Goal: Task Accomplishment & Management: Complete application form

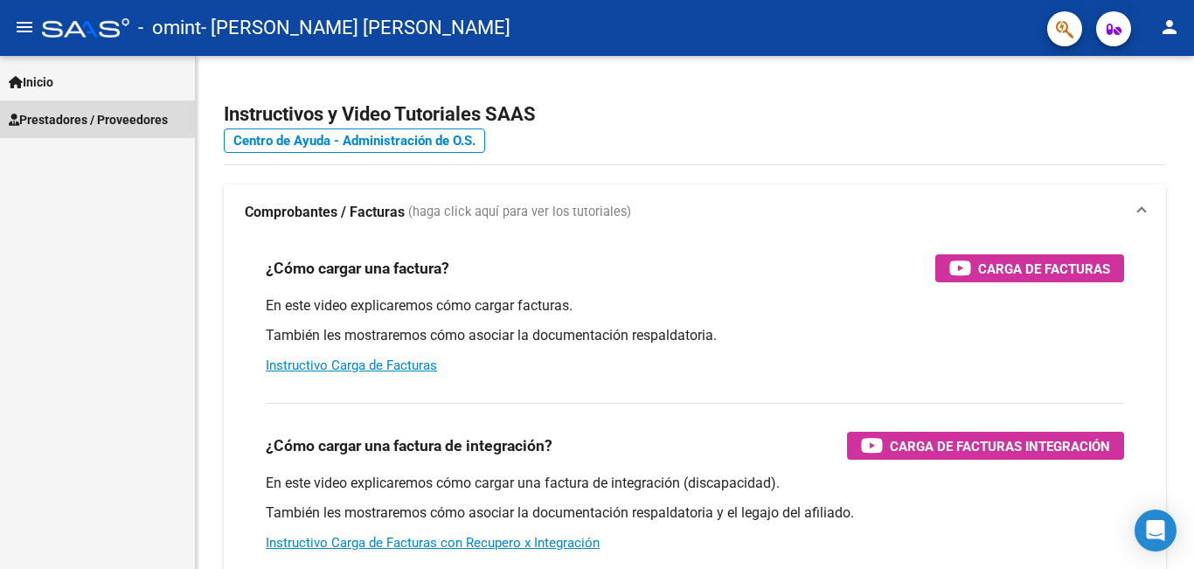
click at [96, 118] on span "Prestadores / Proveedores" at bounding box center [88, 119] width 159 height 19
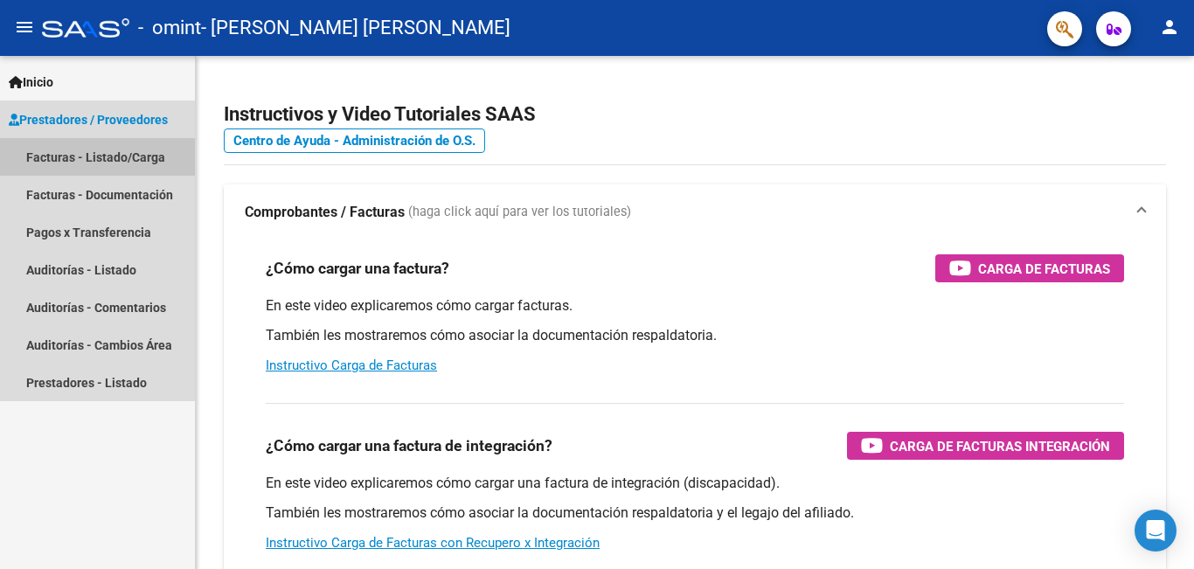
click at [97, 156] on link "Facturas - Listado/Carga" at bounding box center [97, 157] width 195 height 38
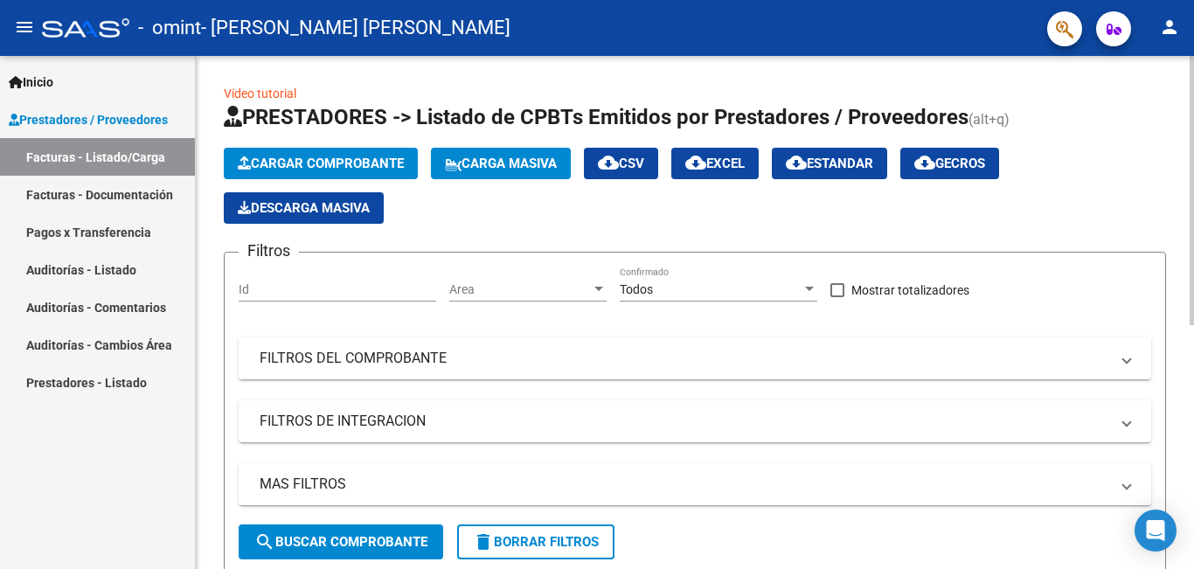
click at [380, 162] on span "Cargar Comprobante" at bounding box center [321, 164] width 166 height 16
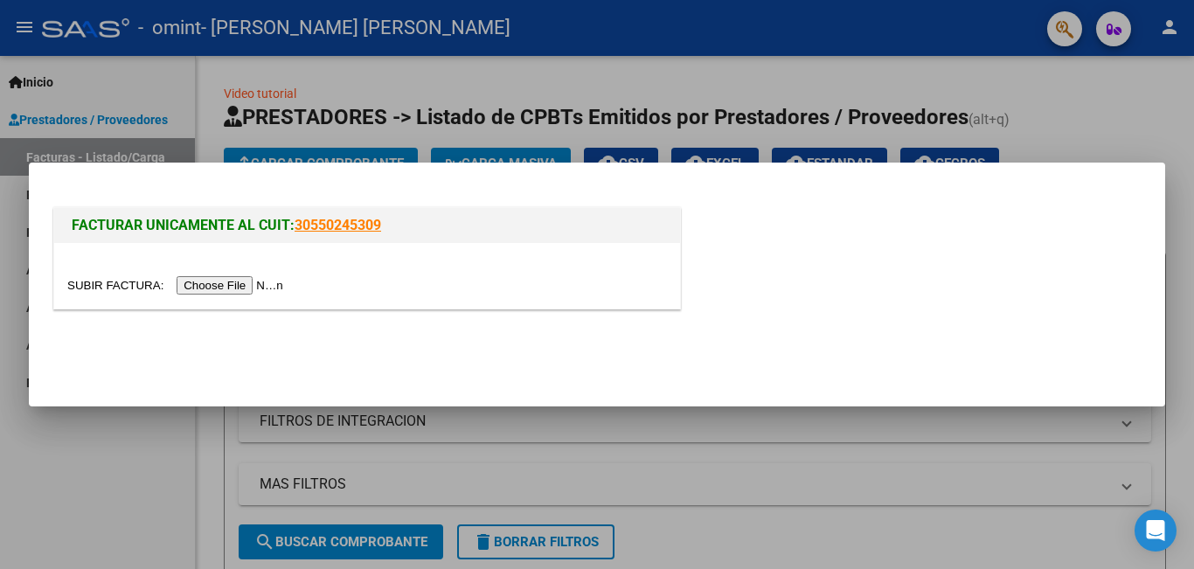
click at [263, 286] on input "file" at bounding box center [177, 285] width 221 height 18
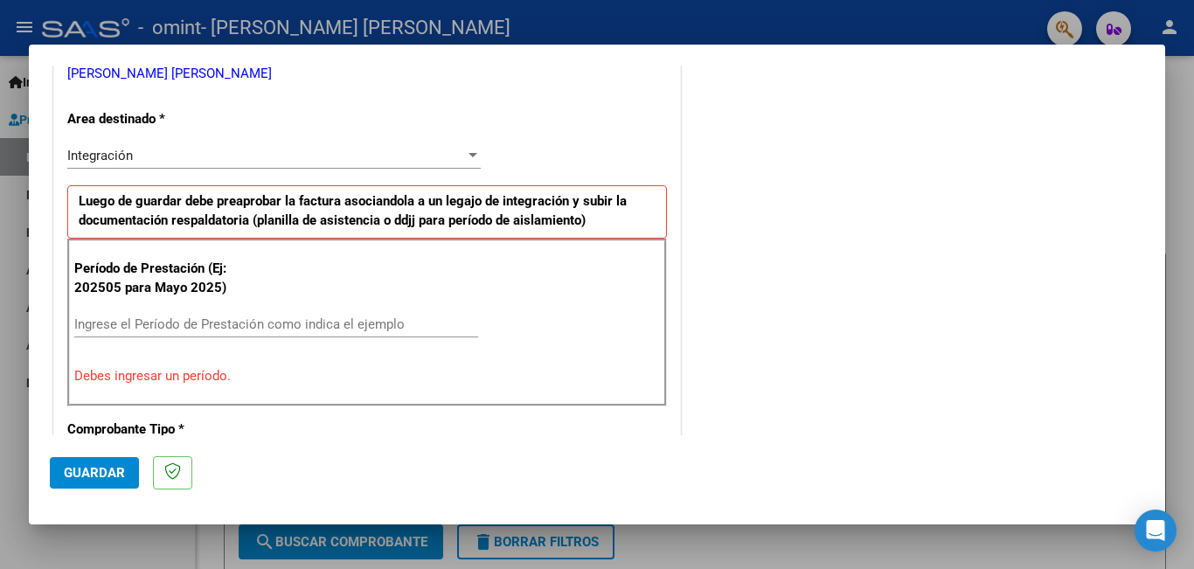
scroll to position [391, 0]
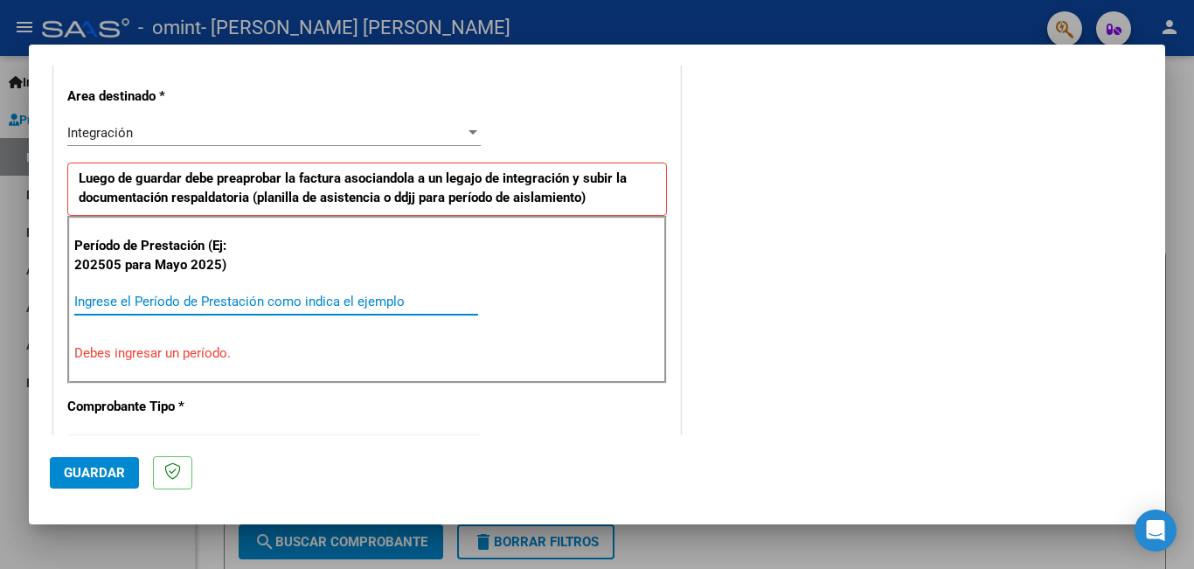
click at [171, 306] on input "Ingrese el Período de Prestación como indica el ejemplo" at bounding box center [276, 302] width 404 height 16
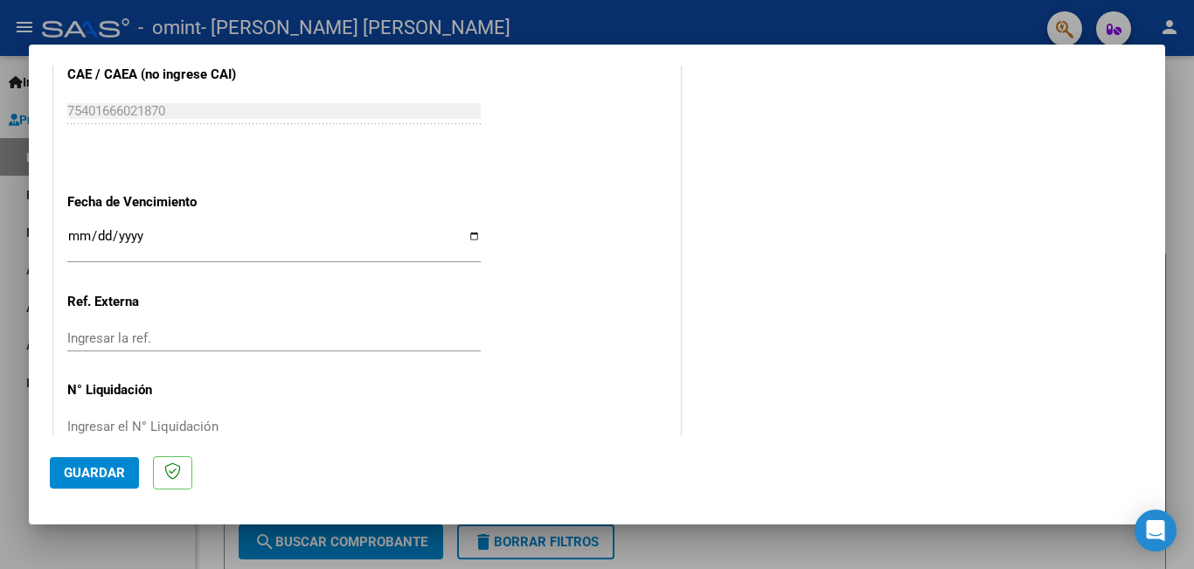
scroll to position [1168, 0]
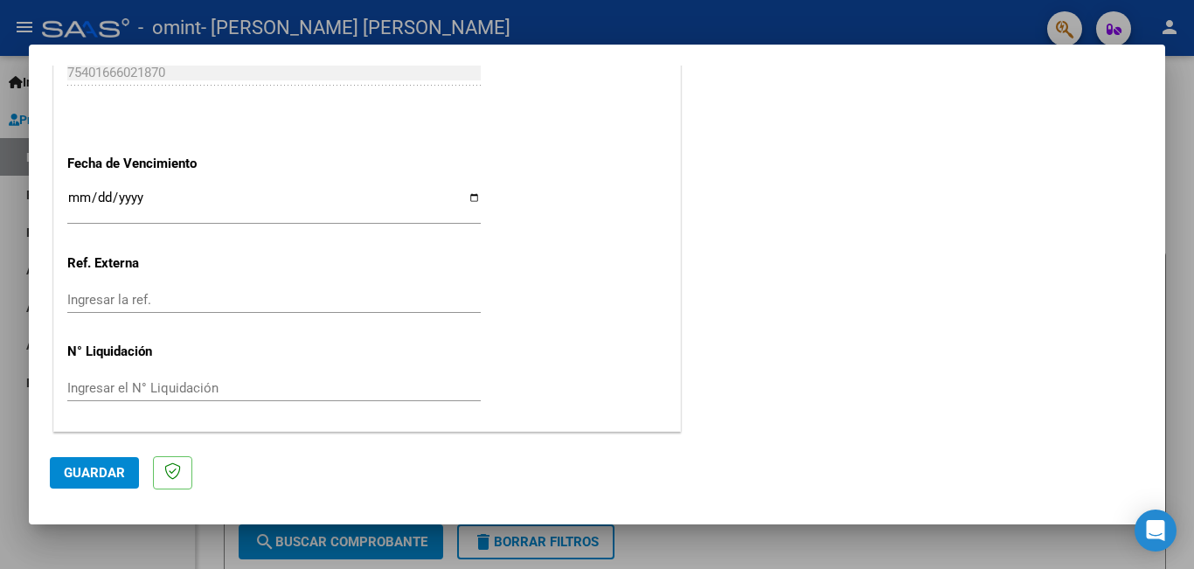
type input "202509"
click at [117, 462] on button "Guardar" at bounding box center [94, 472] width 89 height 31
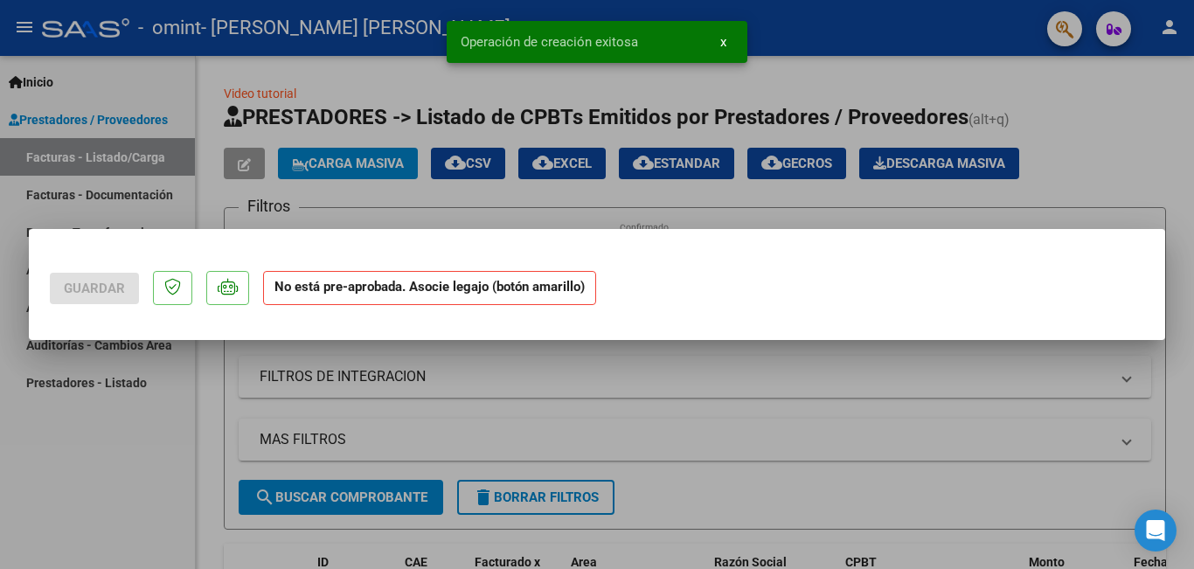
scroll to position [0, 0]
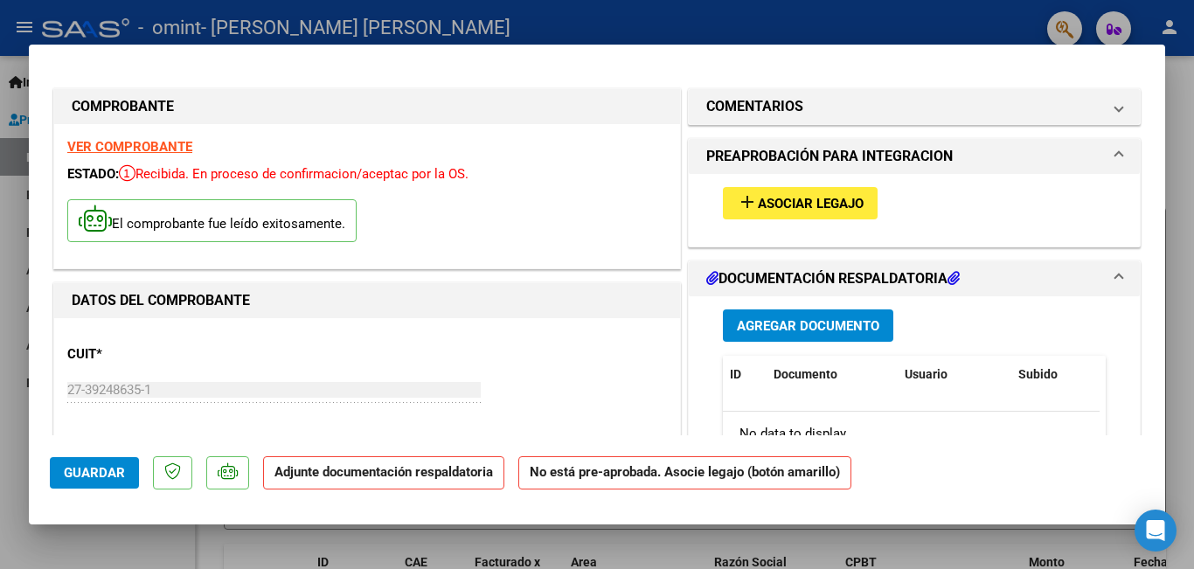
click at [758, 209] on span "Asociar Legajo" at bounding box center [811, 204] width 106 height 16
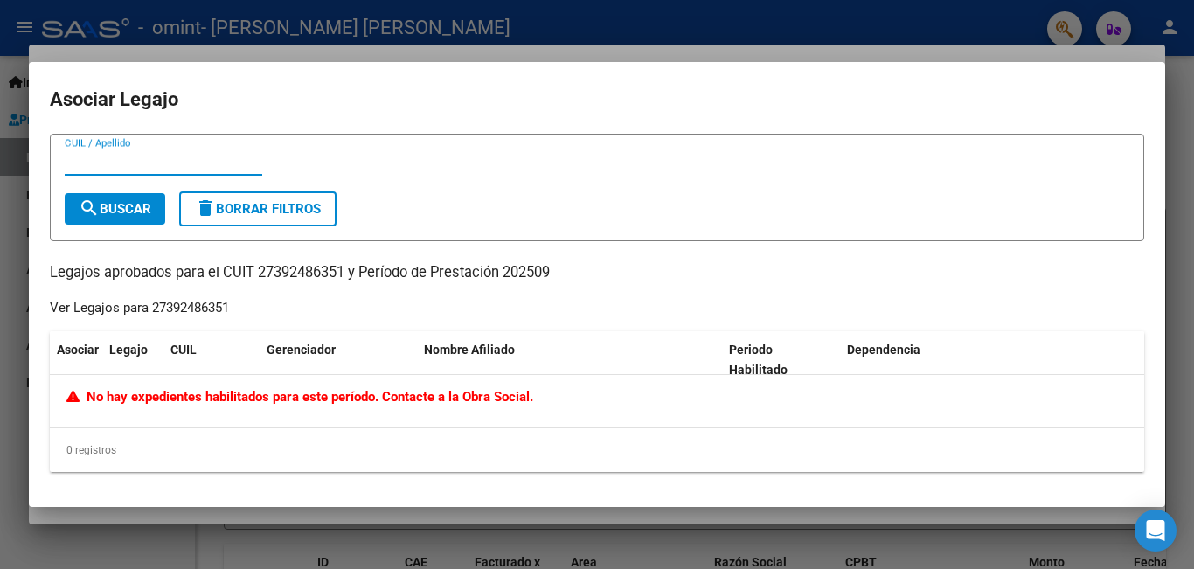
click at [0, 282] on div at bounding box center [597, 284] width 1194 height 569
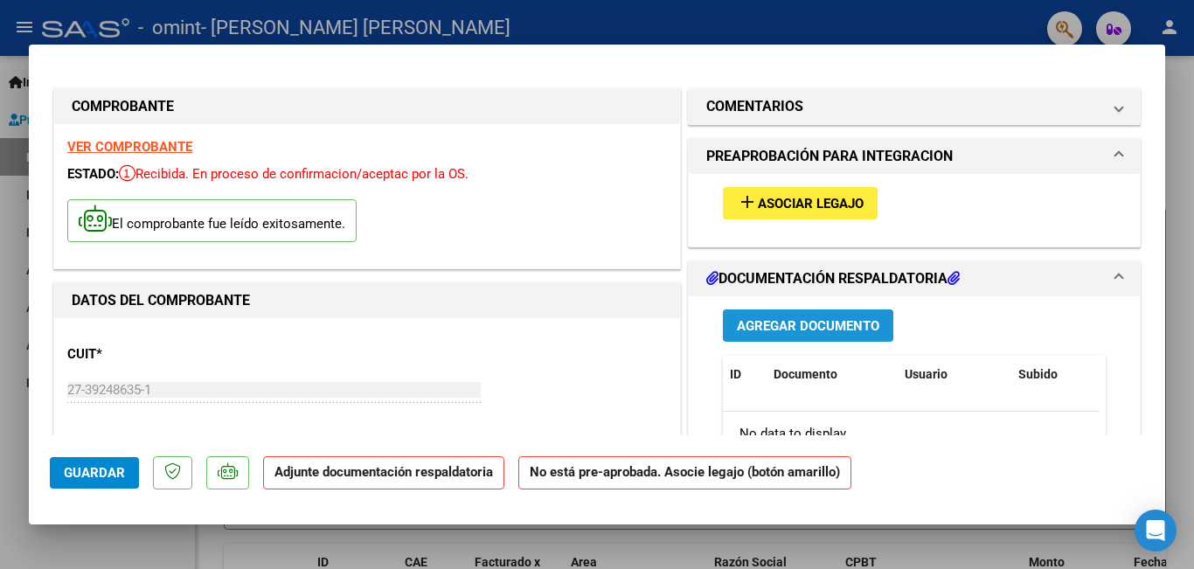
click at [835, 323] on span "Agregar Documento" at bounding box center [808, 326] width 142 height 16
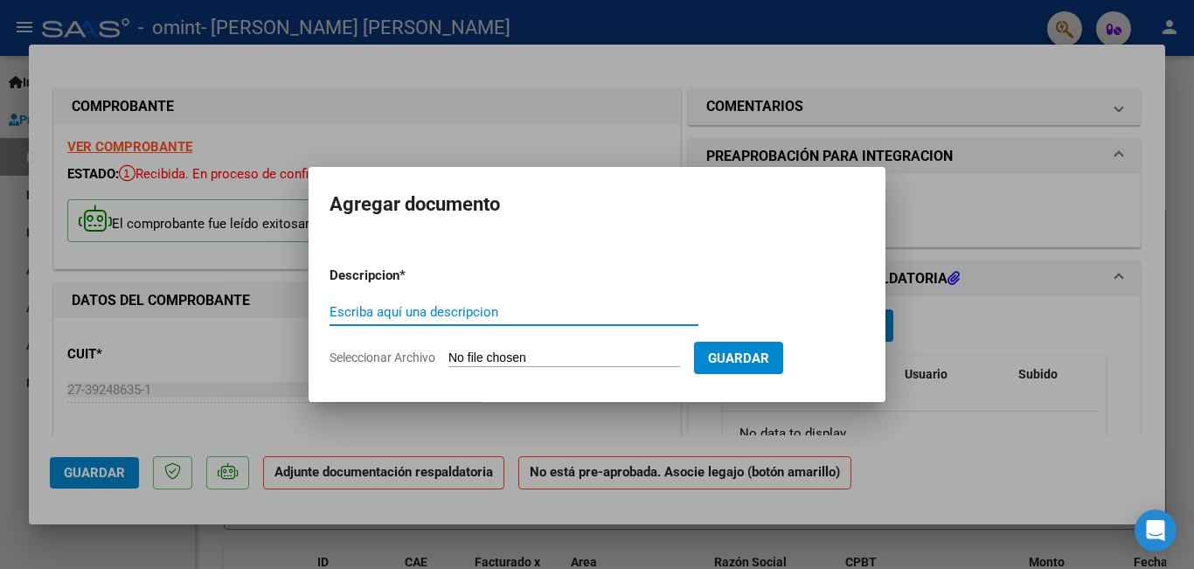
click at [472, 308] on input "Escriba aquí una descripcion" at bounding box center [513, 312] width 369 height 16
type input "planilla de asistencia"
click at [544, 364] on input "Seleccionar Archivo" at bounding box center [564, 358] width 232 height 17
type input "C:\fakepath\PLANILLA SEPTIEMBRE 2025.pdf"
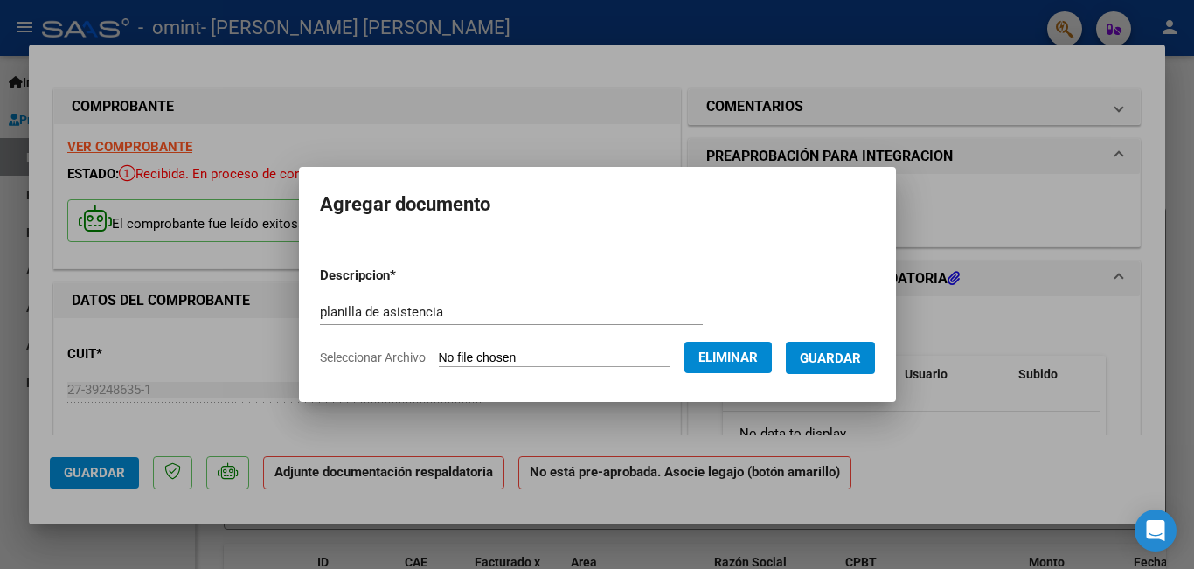
click at [844, 362] on span "Guardar" at bounding box center [830, 358] width 61 height 16
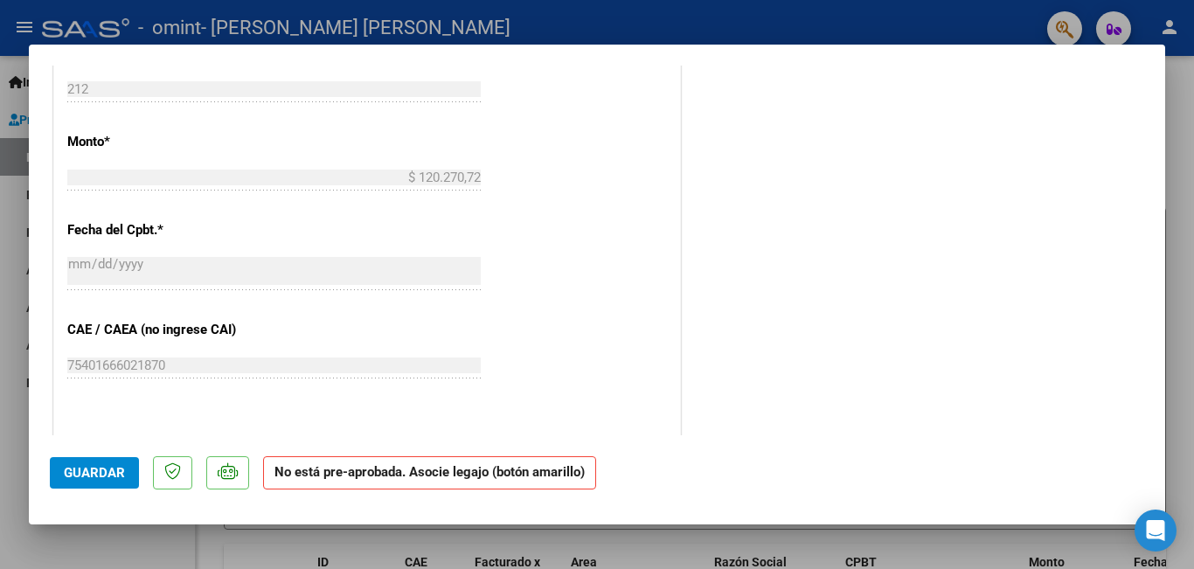
scroll to position [961, 0]
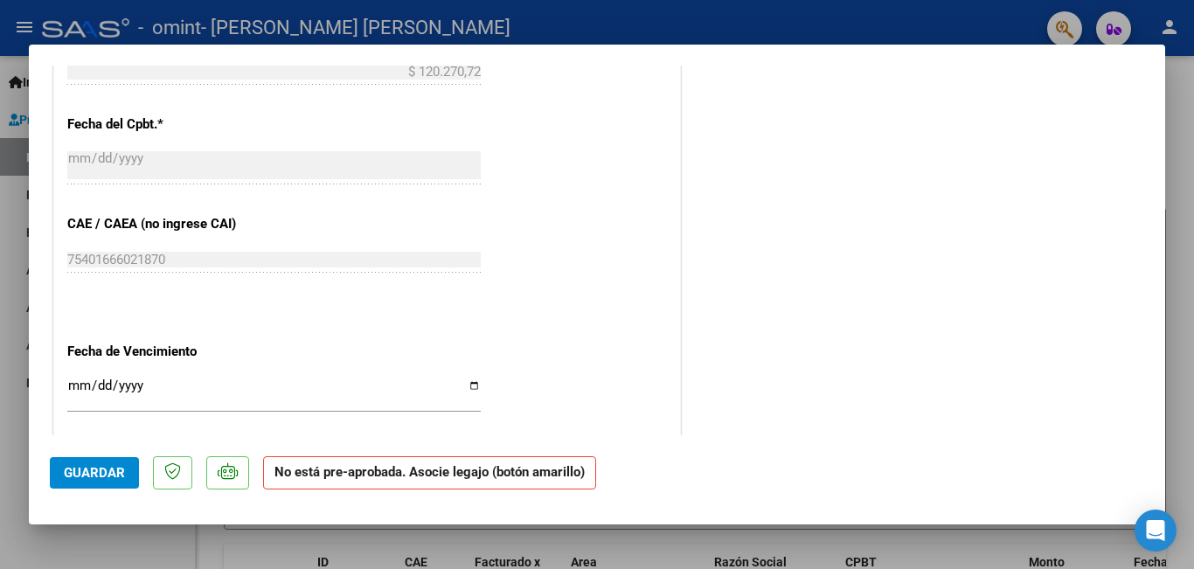
click at [117, 476] on span "Guardar" at bounding box center [94, 473] width 61 height 16
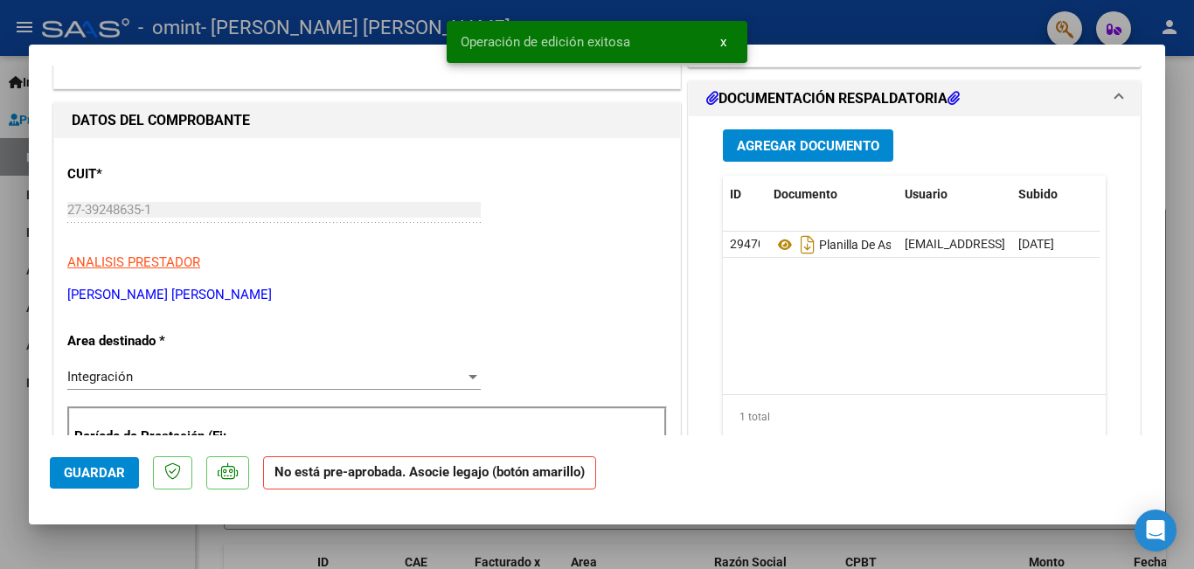
scroll to position [0, 0]
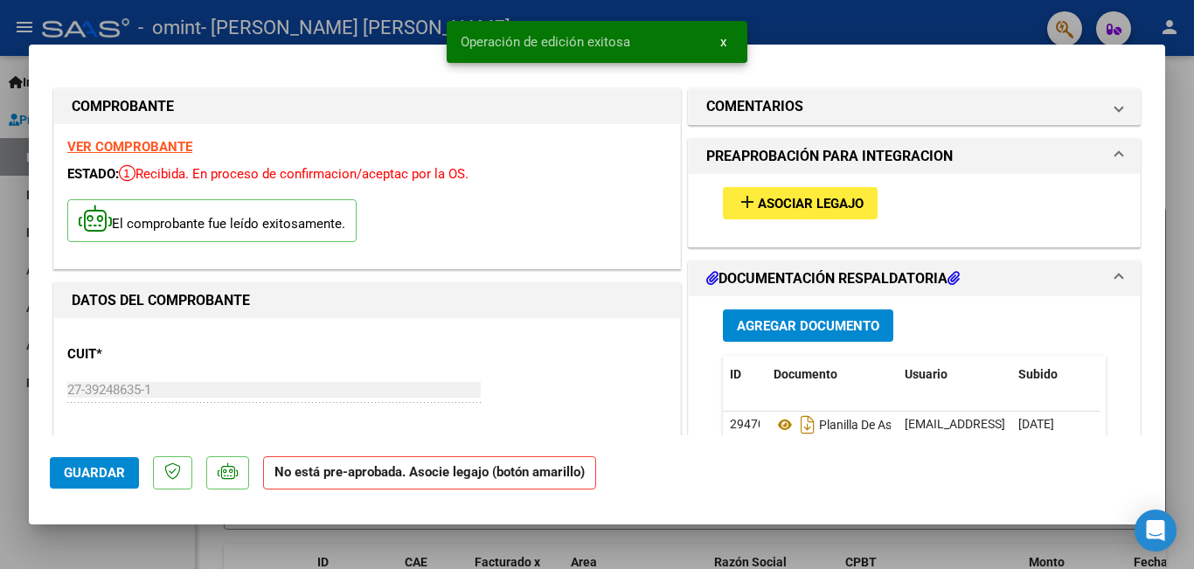
click at [0, 323] on div at bounding box center [597, 284] width 1194 height 569
type input "$ 0,00"
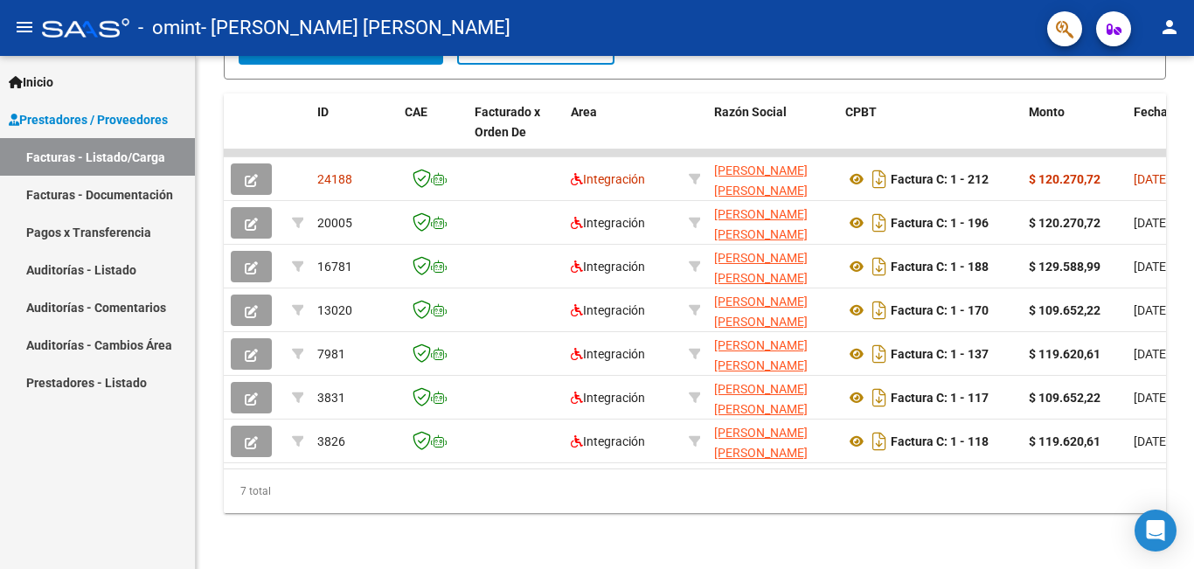
click at [32, 88] on span "Inicio" at bounding box center [31, 82] width 45 height 19
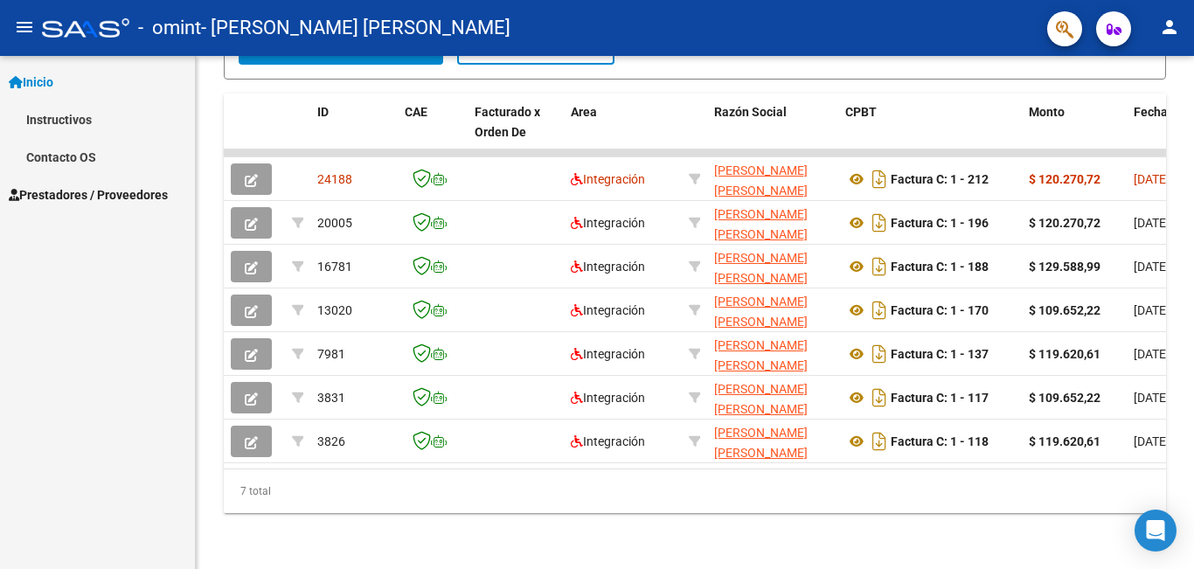
click at [28, 15] on button "menu" at bounding box center [24, 27] width 35 height 35
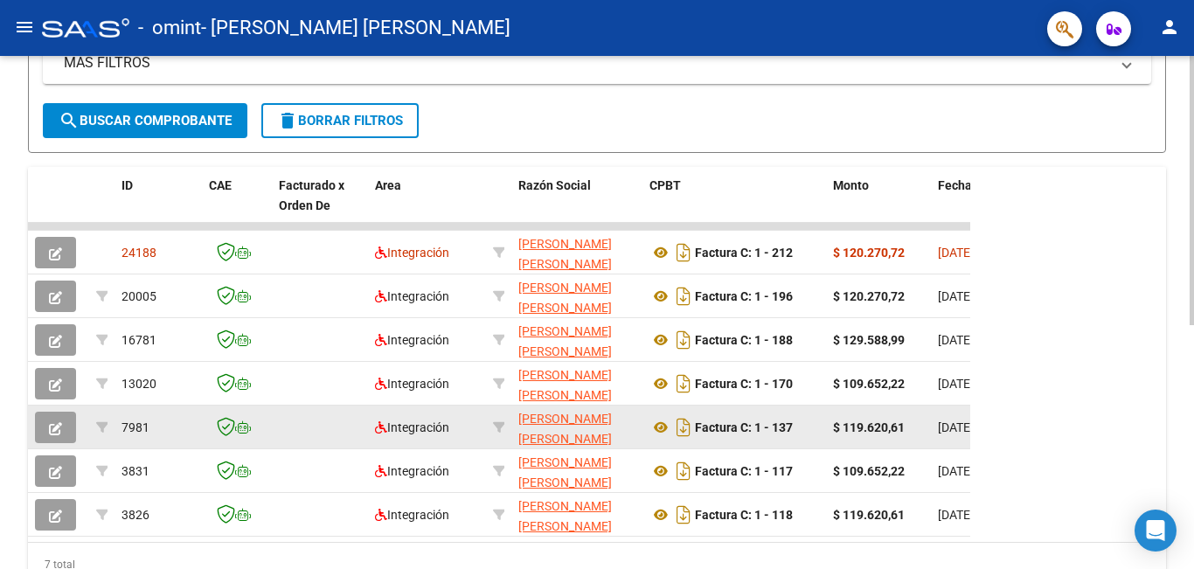
scroll to position [1, 0]
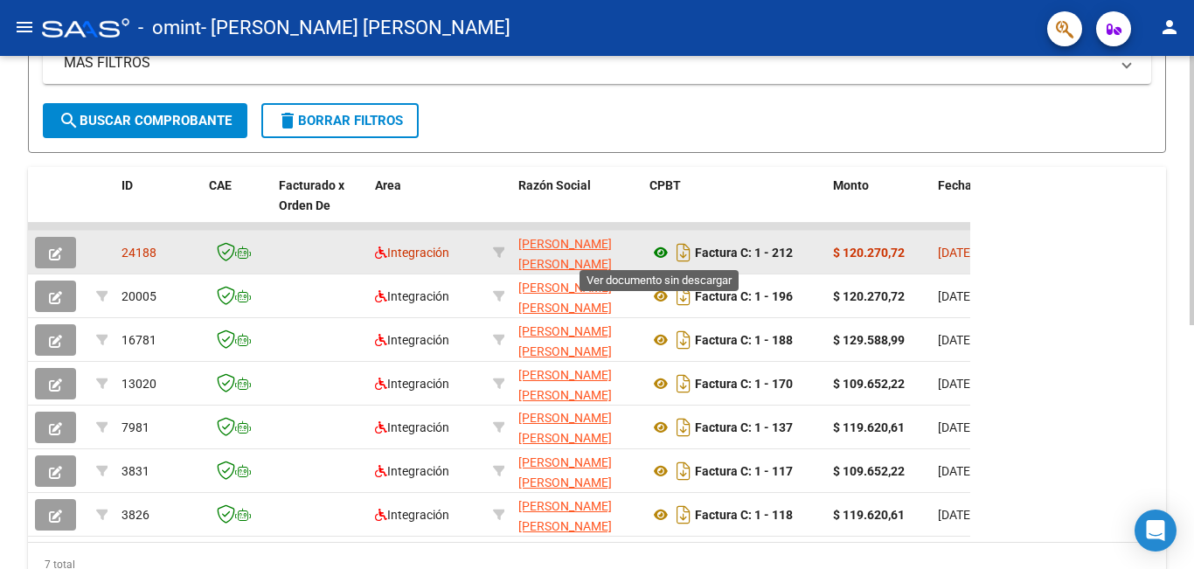
click at [664, 253] on icon at bounding box center [660, 252] width 23 height 21
click at [663, 256] on icon at bounding box center [660, 252] width 23 height 21
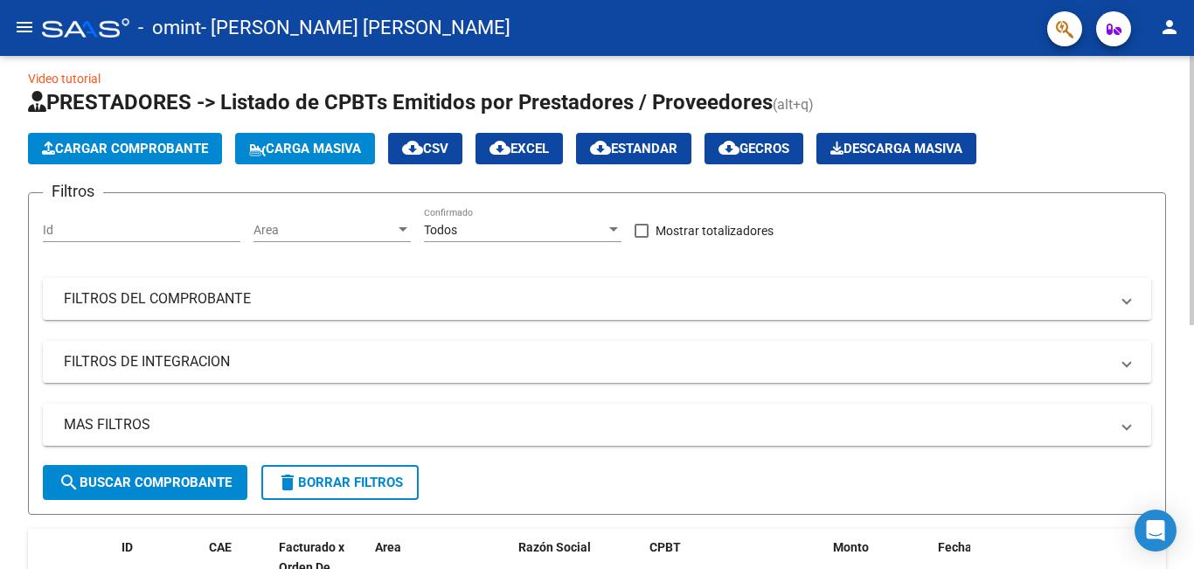
scroll to position [0, 0]
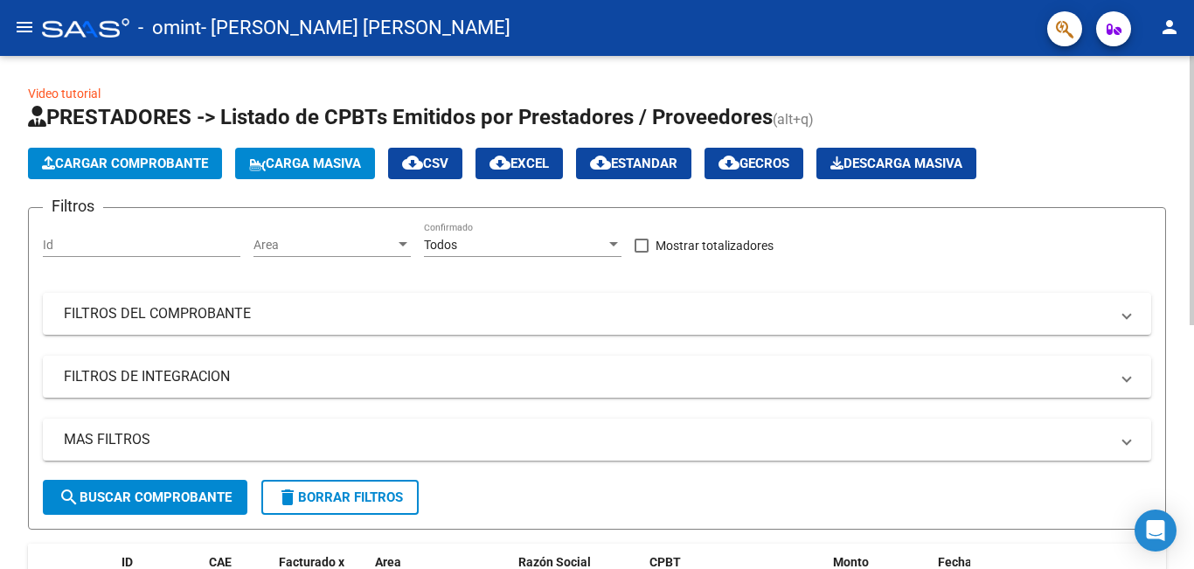
click at [144, 157] on span "Cargar Comprobante" at bounding box center [125, 164] width 166 height 16
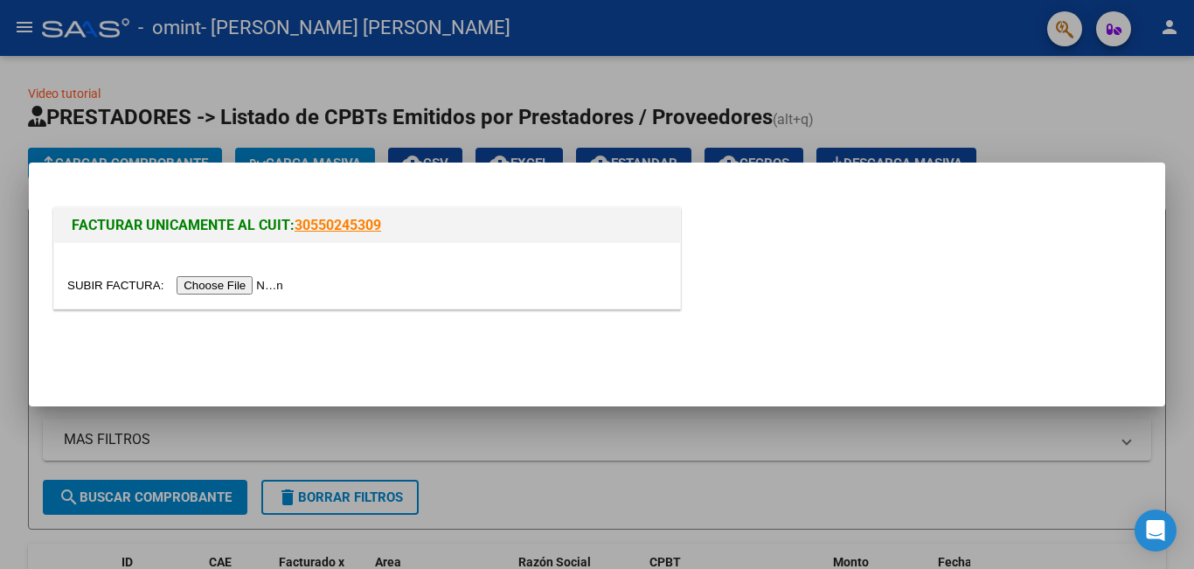
click at [209, 279] on input "file" at bounding box center [177, 285] width 221 height 18
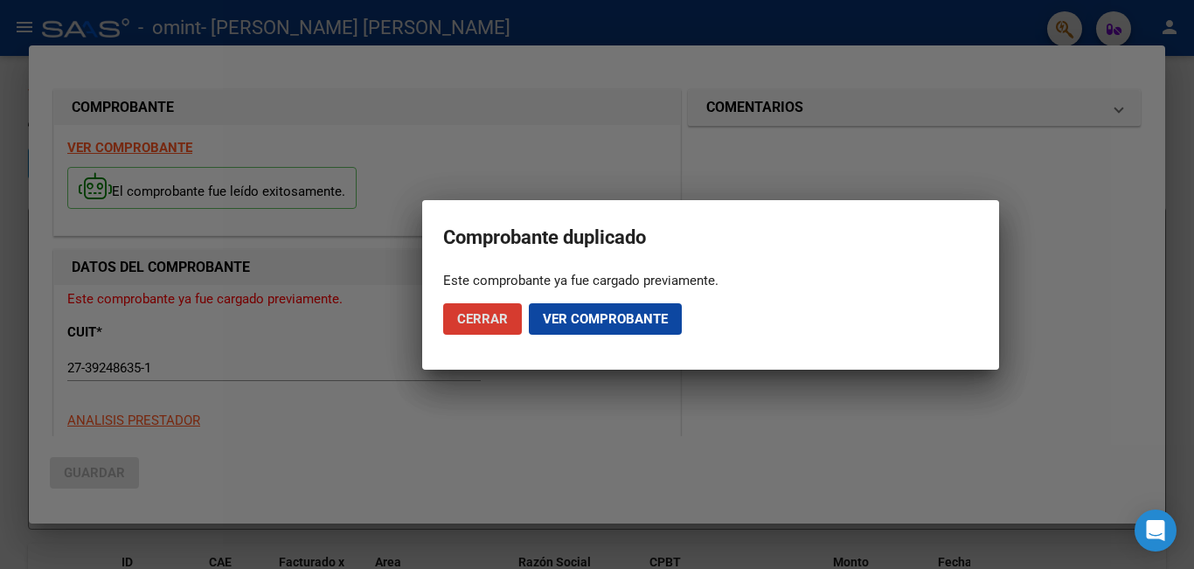
click at [487, 315] on span "Cerrar" at bounding box center [482, 319] width 51 height 16
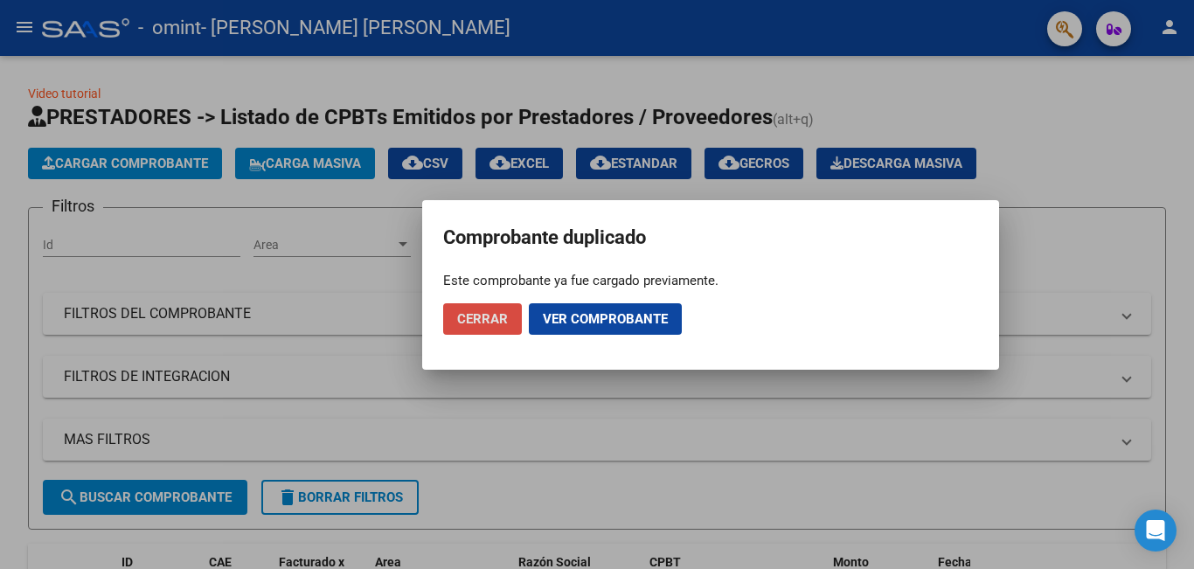
click at [490, 316] on span "Cerrar" at bounding box center [482, 319] width 51 height 16
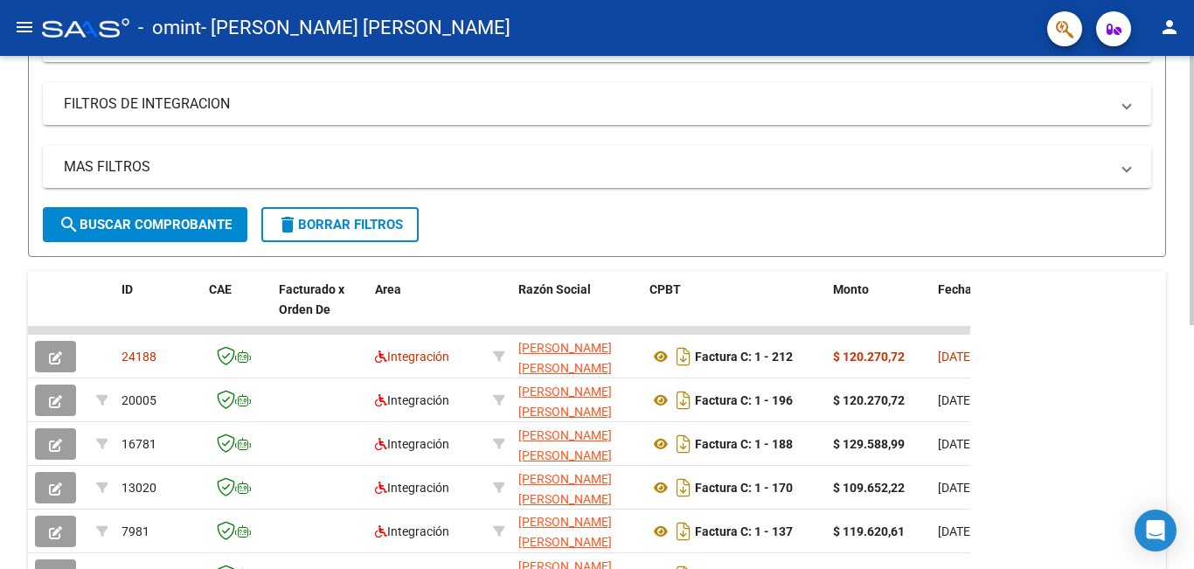
scroll to position [289, 0]
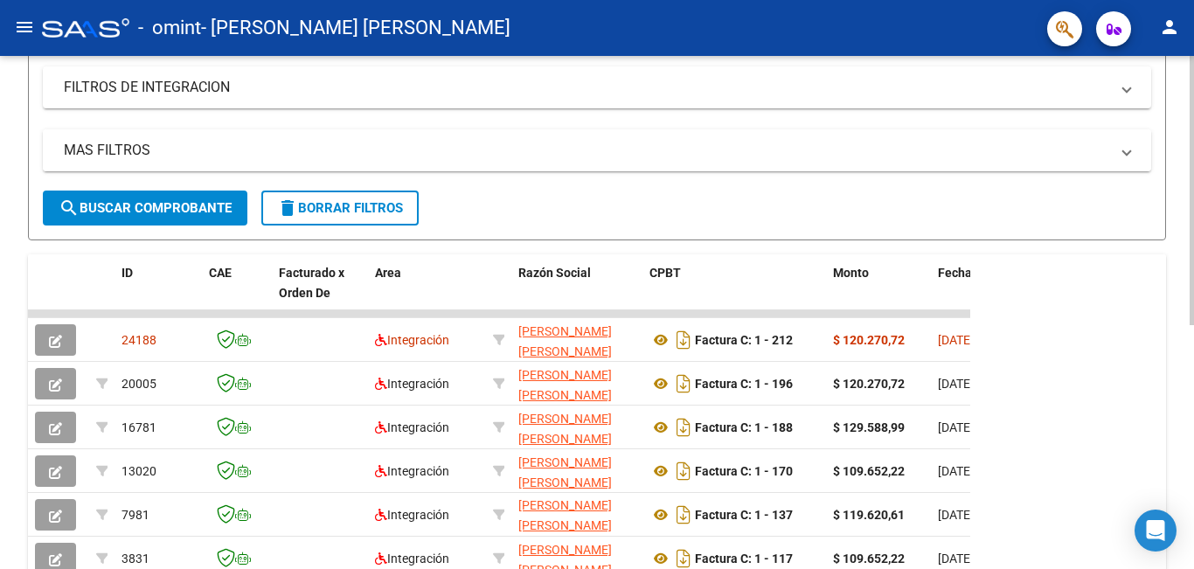
click at [1124, 149] on span at bounding box center [1126, 150] width 7 height 19
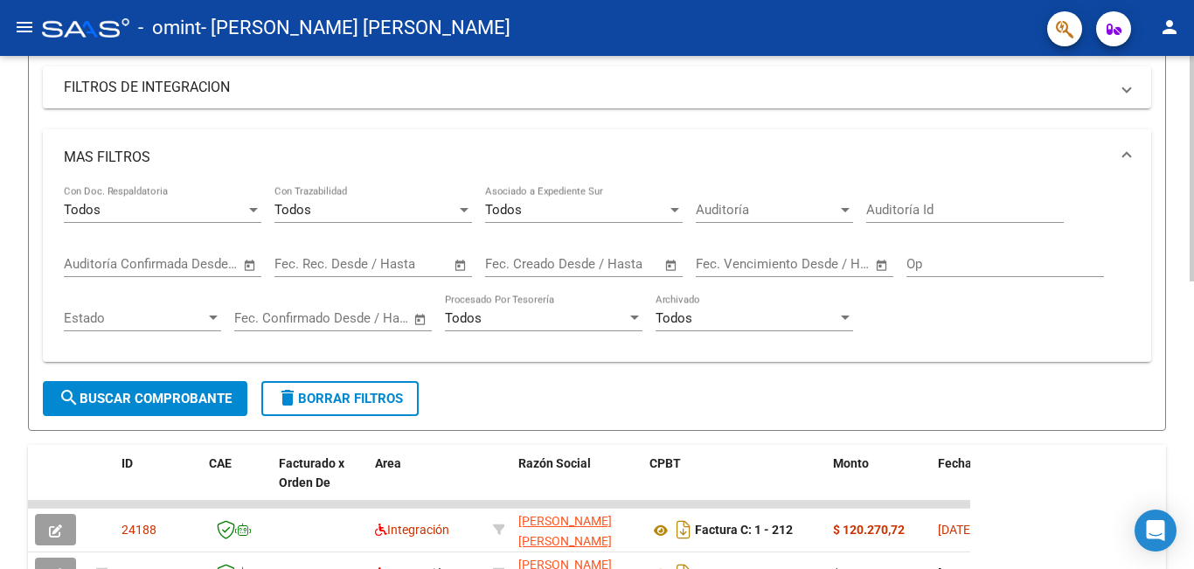
click at [1128, 148] on span at bounding box center [1126, 157] width 7 height 19
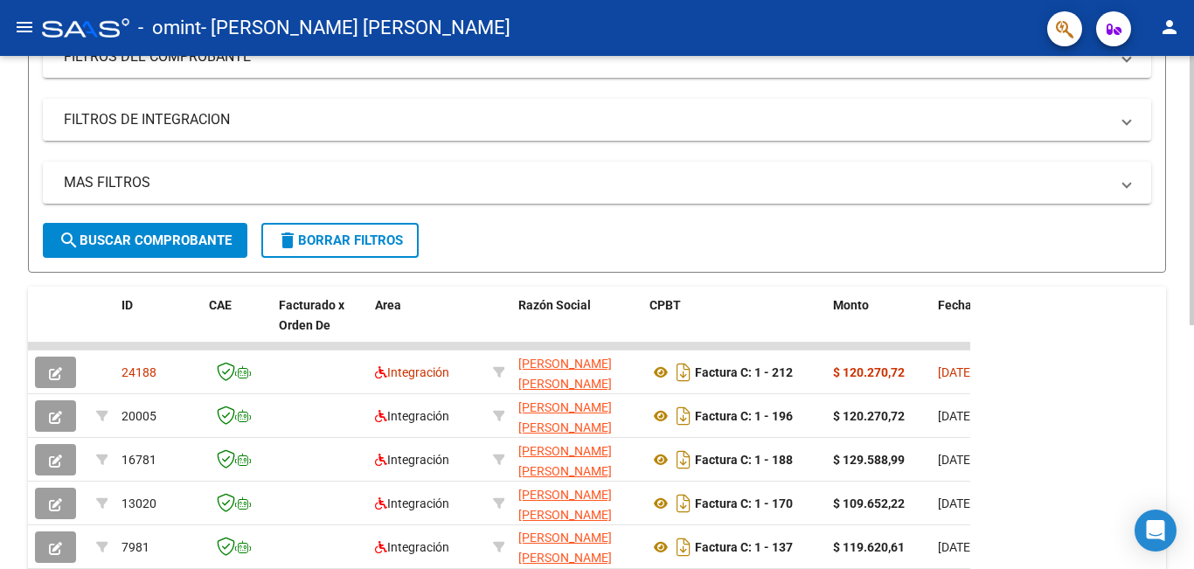
scroll to position [262, 0]
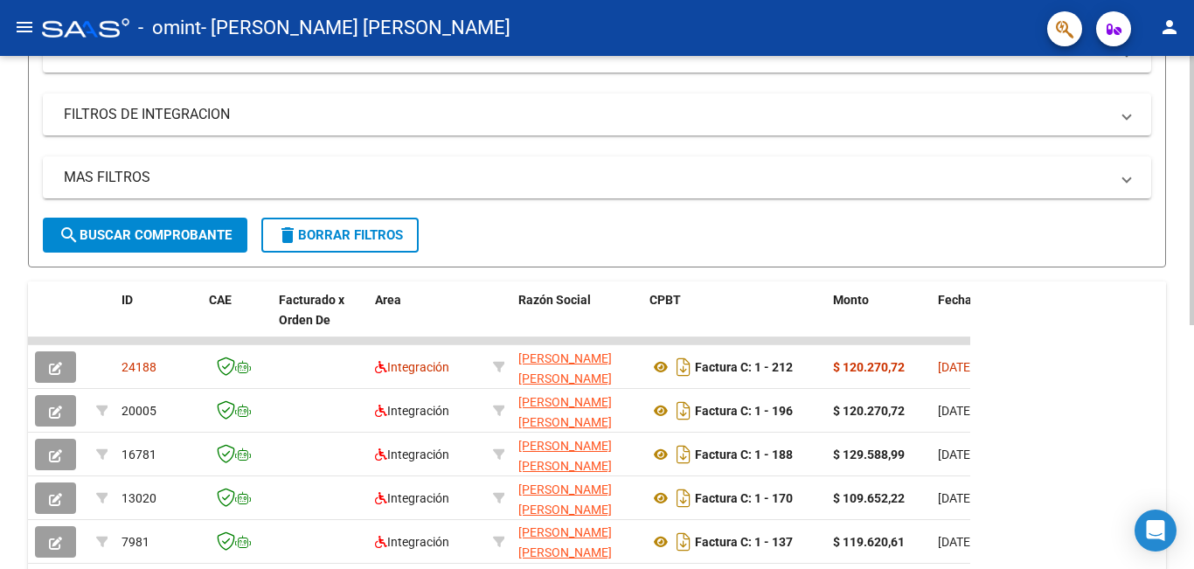
drag, startPoint x: 944, startPoint y: 203, endPoint x: 1157, endPoint y: 364, distance: 267.6
click at [1175, 368] on div "Video tutorial PRESTADORES -> Listado de CPBTs Emitidos por Prestadores / Prove…" at bounding box center [597, 275] width 1194 height 963
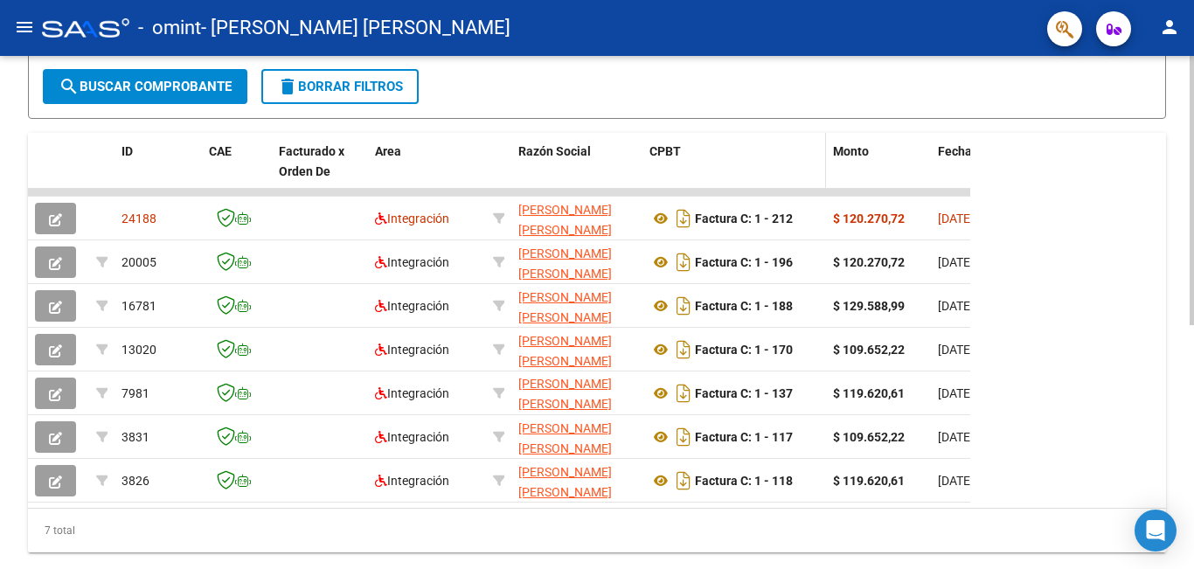
scroll to position [437, 0]
